Goal: Task Accomplishment & Management: Complete application form

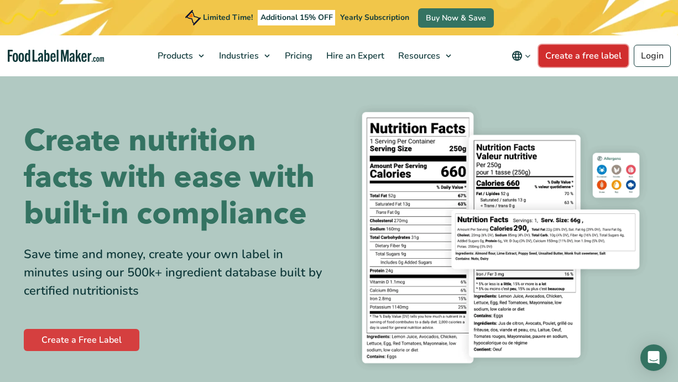
click at [579, 55] on link "Create a free label" at bounding box center [583, 56] width 90 height 22
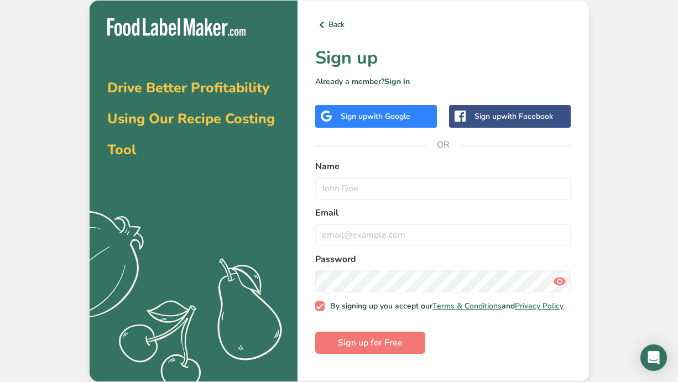
click at [401, 120] on span "with Google" at bounding box center [388, 116] width 43 height 11
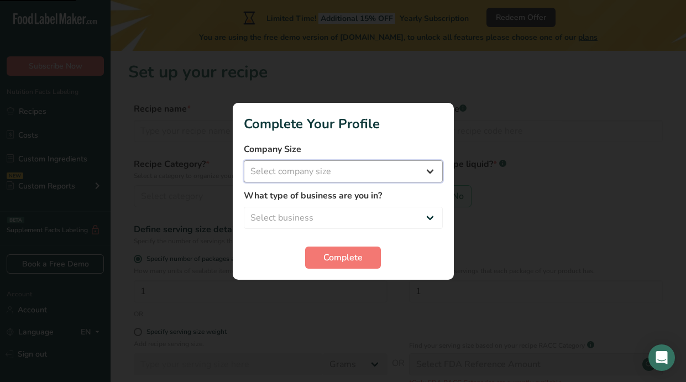
click at [407, 170] on select "Select company size Fewer than 10 Employees 10 to 50 Employees 51 to 500 Employ…" at bounding box center [343, 171] width 199 height 22
select select "1"
click at [244, 160] on select "Select company size Fewer than 10 Employees 10 to 50 Employees 51 to 500 Employ…" at bounding box center [343, 171] width 199 height 22
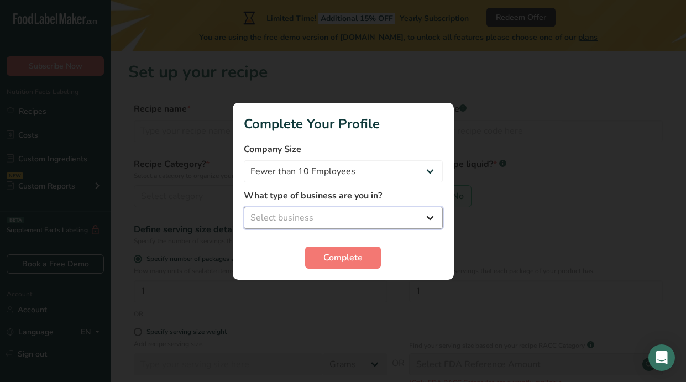
click at [347, 214] on select "Select business Packaged Food Manufacturer Restaurant & Cafe Bakery Meal Plans …" at bounding box center [343, 218] width 199 height 22
select select "6"
click at [244, 207] on select "Select business Packaged Food Manufacturer Restaurant & Cafe Bakery Meal Plans …" at bounding box center [343, 218] width 199 height 22
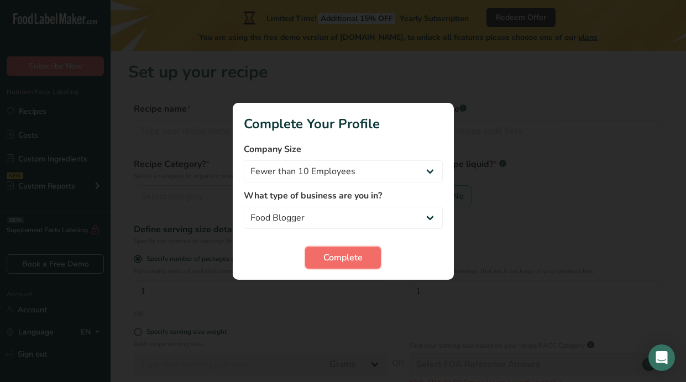
click at [365, 260] on button "Complete" at bounding box center [343, 258] width 76 height 22
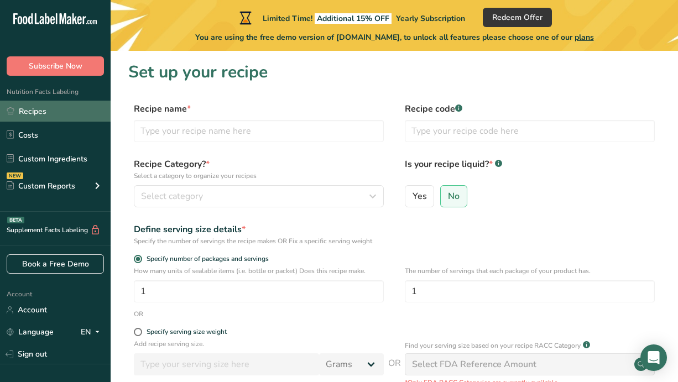
click at [50, 111] on link "Recipes" at bounding box center [55, 111] width 111 height 21
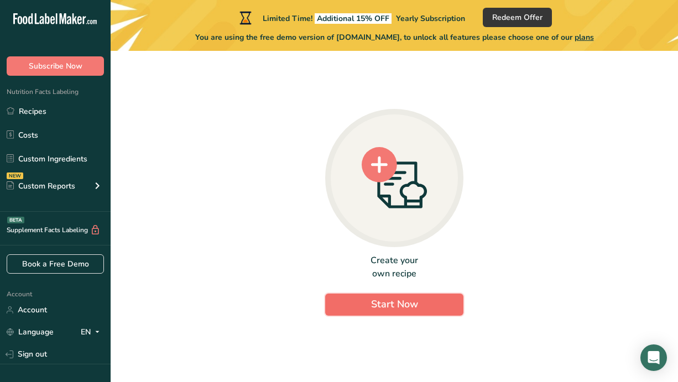
click at [371, 300] on span "Start Now" at bounding box center [394, 303] width 47 height 13
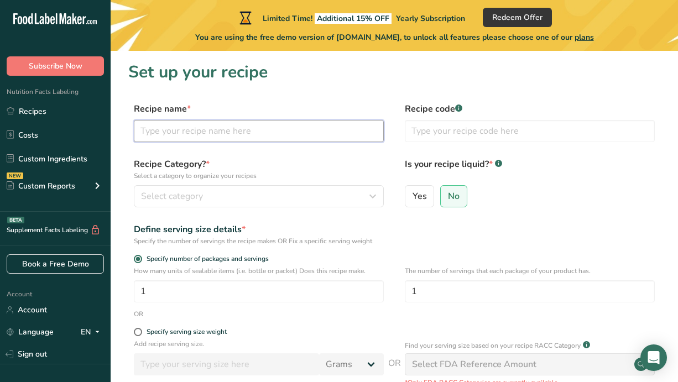
click at [280, 130] on input "text" at bounding box center [259, 131] width 250 height 22
type input "matcha"
click at [339, 87] on section "Set up your recipe Recipe name * matcha Recipe code .a-a{fill:#347362;}.b-a{fil…" at bounding box center [394, 270] width 567 height 439
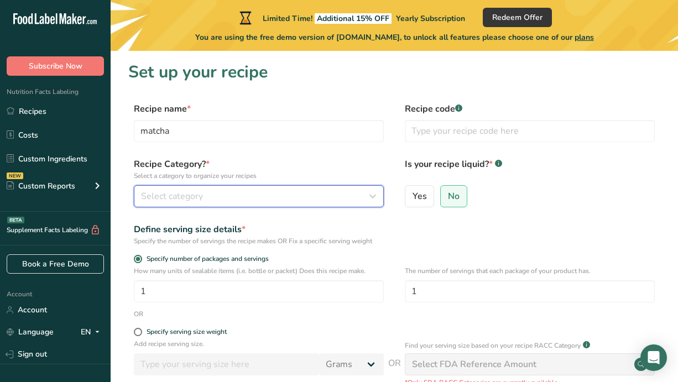
click at [210, 192] on div "Select category" at bounding box center [255, 196] width 229 height 13
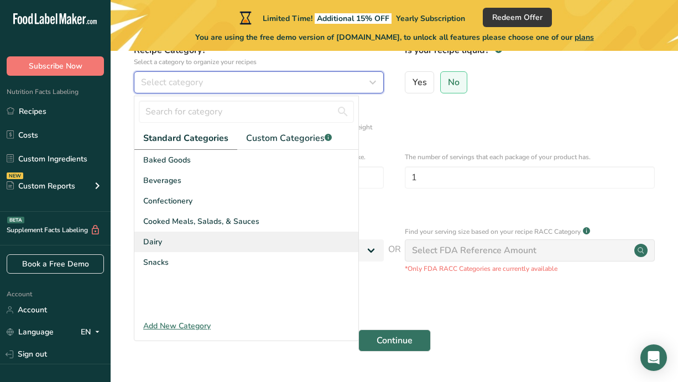
scroll to position [114, 0]
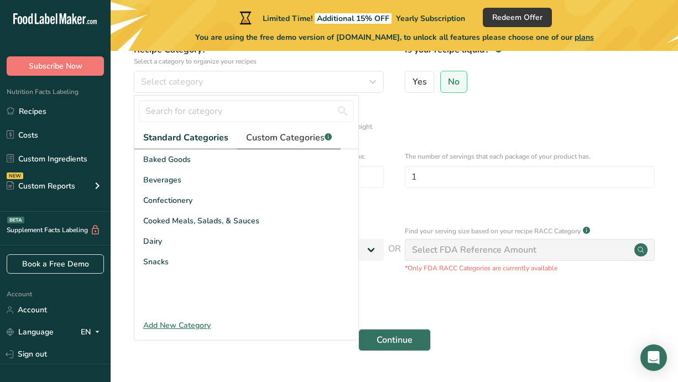
click at [276, 133] on span "Custom Categories .a-a{fill:#347362;}.b-a{fill:#fff;}" at bounding box center [289, 137] width 86 height 13
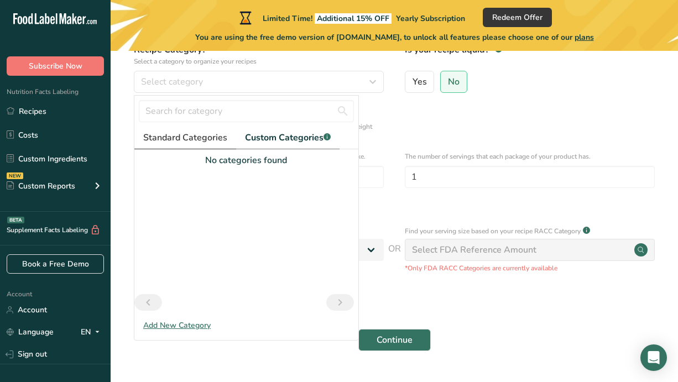
click at [184, 134] on span "Standard Categories" at bounding box center [185, 137] width 84 height 13
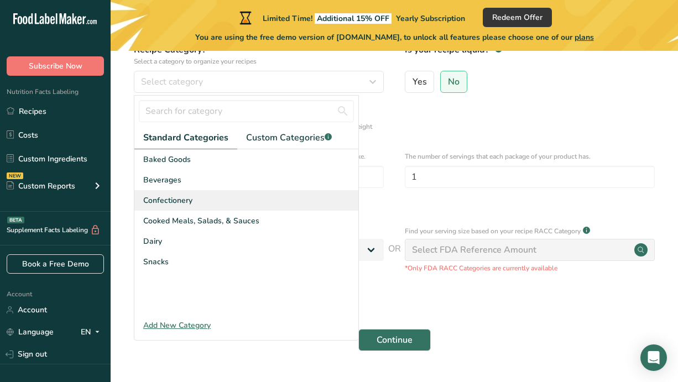
click at [181, 202] on span "Confectionery" at bounding box center [167, 201] width 49 height 12
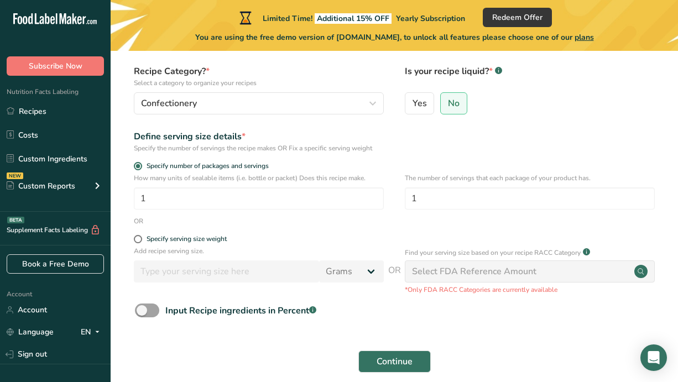
scroll to position [92, 0]
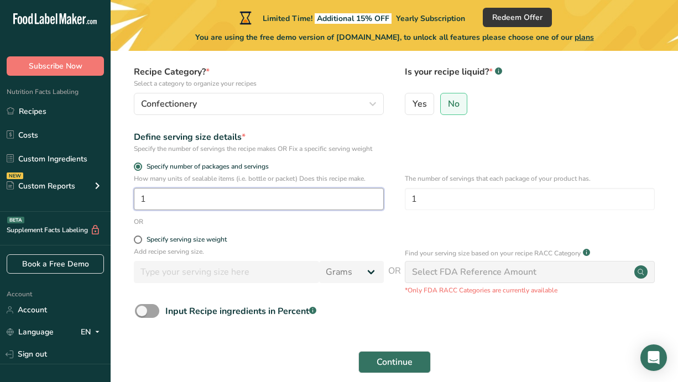
click at [181, 205] on input "1" at bounding box center [259, 199] width 250 height 22
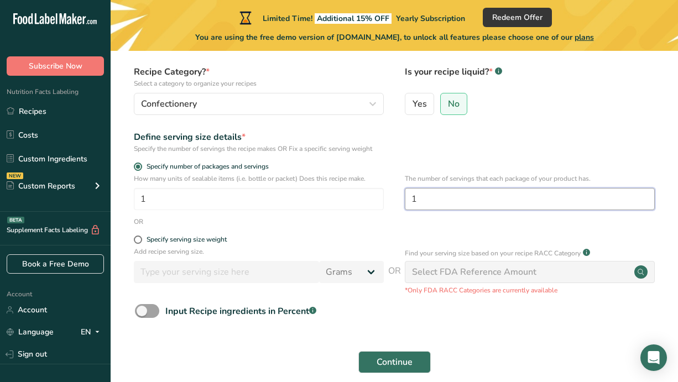
click at [445, 194] on input "1" at bounding box center [530, 199] width 250 height 22
type input "25"
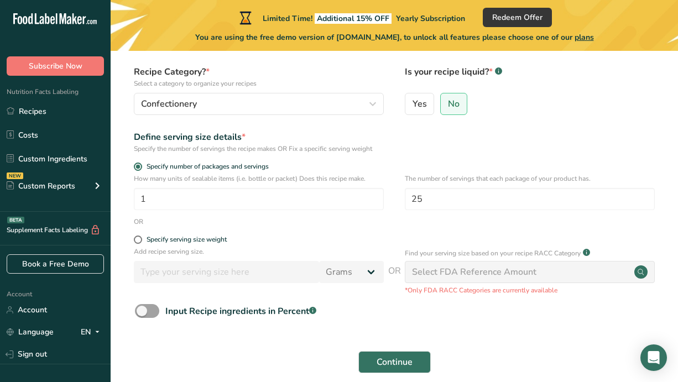
click at [453, 151] on div "Define serving size details * Specify the number of servings the recipe makes O…" at bounding box center [394, 141] width 532 height 23
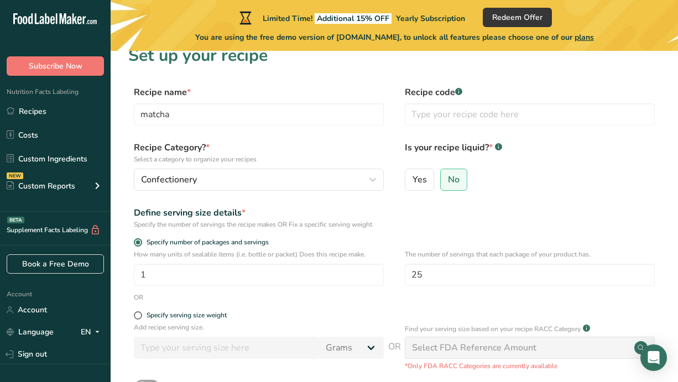
scroll to position [15, 0]
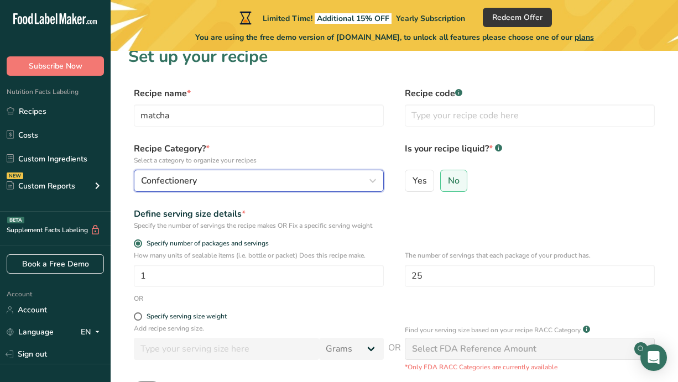
click at [317, 184] on div "Confectionery" at bounding box center [255, 180] width 229 height 13
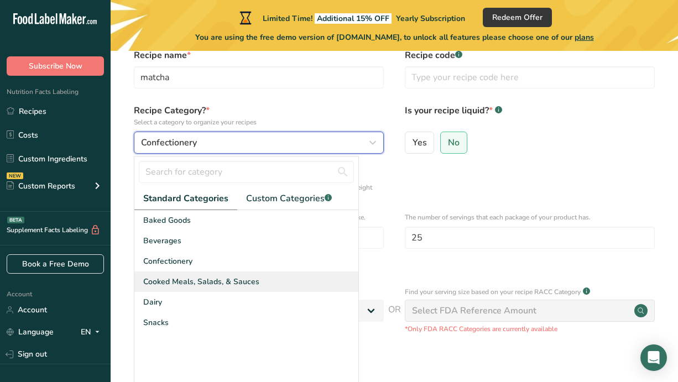
scroll to position [57, 0]
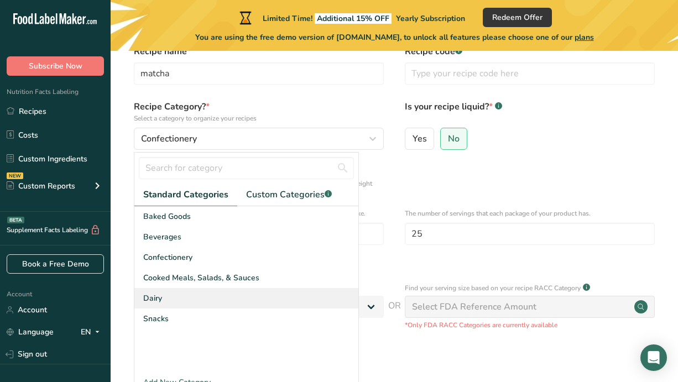
click at [180, 303] on div "Dairy" at bounding box center [246, 298] width 224 height 20
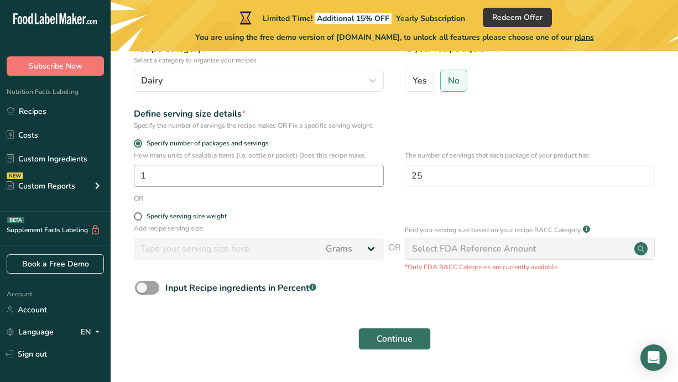
scroll to position [143, 0]
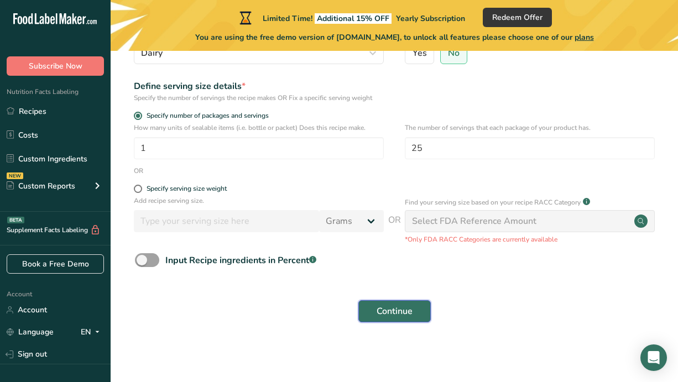
click at [376, 305] on span "Continue" at bounding box center [394, 311] width 36 height 13
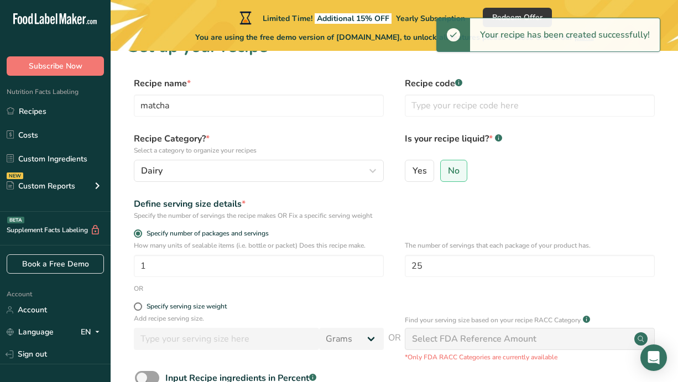
scroll to position [0, 0]
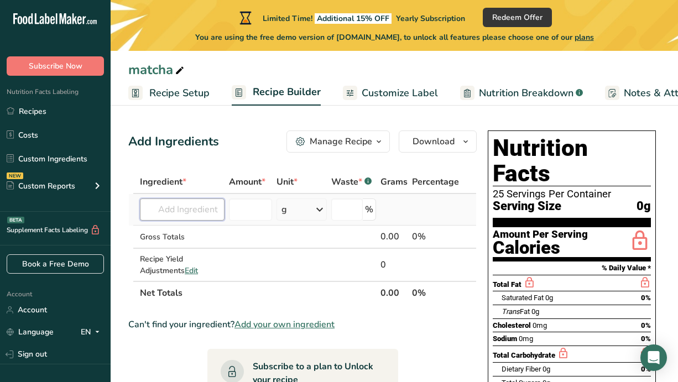
click at [174, 205] on input "text" at bounding box center [182, 209] width 85 height 22
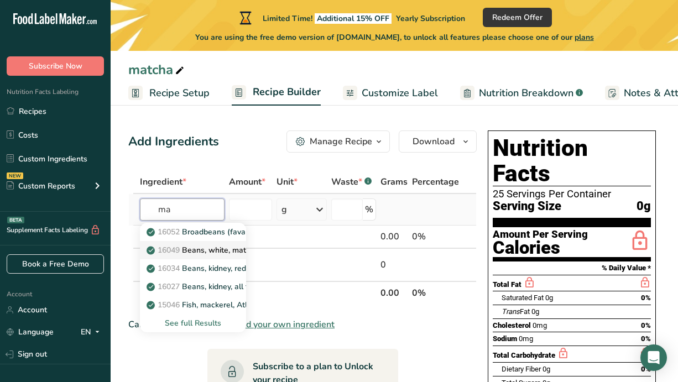
type input "m"
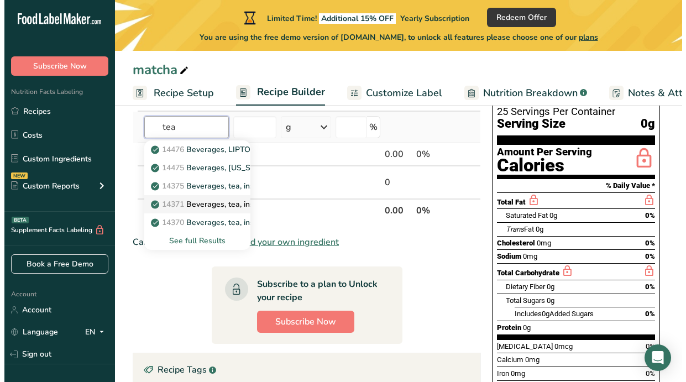
scroll to position [76, 0]
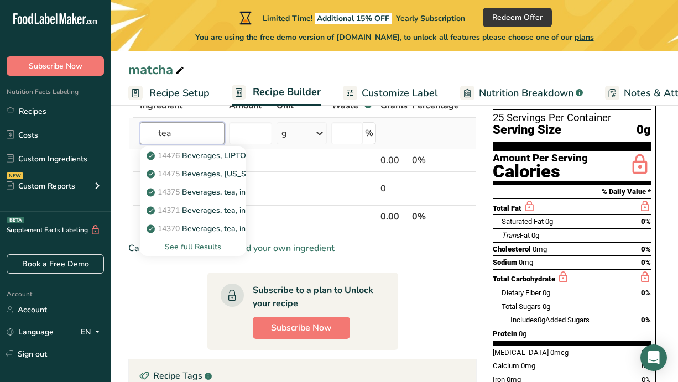
type input "tea"
click at [192, 249] on div "See full Results" at bounding box center [193, 247] width 88 height 12
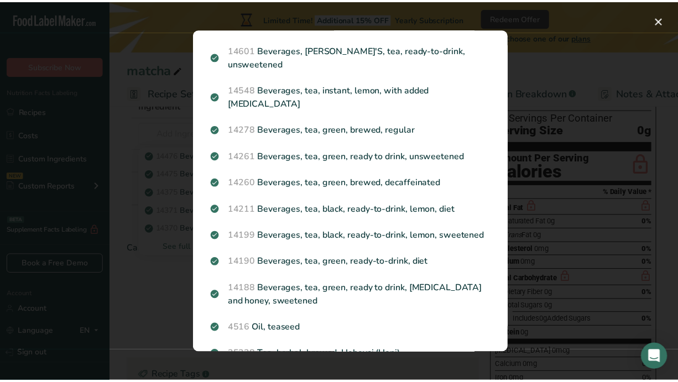
scroll to position [1179, 0]
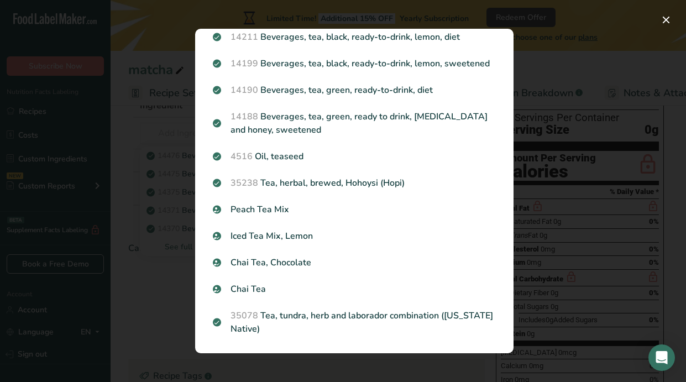
click at [561, 65] on div "Search results modal" at bounding box center [343, 191] width 686 height 382
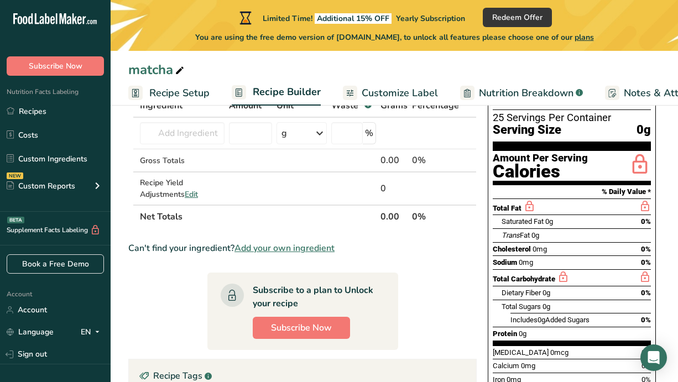
scroll to position [0, 0]
